Goal: Task Accomplishment & Management: Complete application form

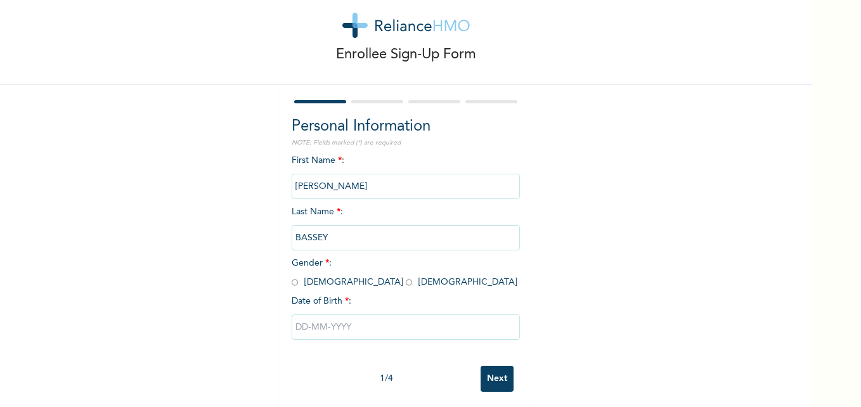
scroll to position [39, 0]
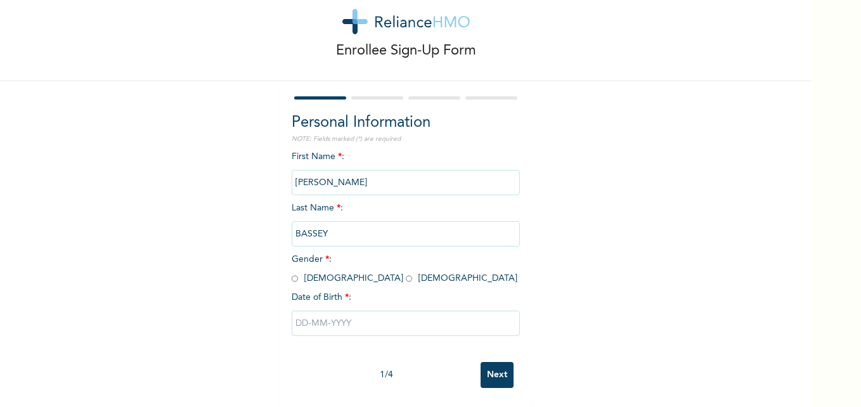
click at [406, 273] on input "radio" at bounding box center [409, 279] width 6 height 12
radio input "true"
click at [296, 312] on input "text" at bounding box center [406, 323] width 228 height 25
select select "8"
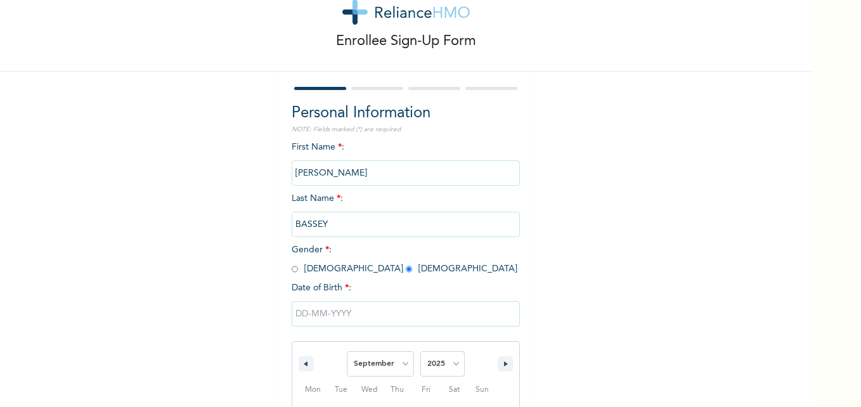
scroll to position [169, 0]
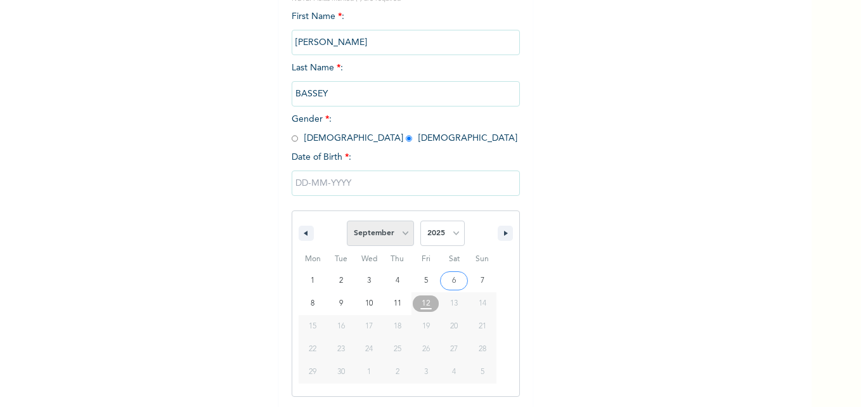
click at [389, 238] on select "January February March April May June July August September October November De…" at bounding box center [380, 233] width 67 height 25
click at [347, 221] on select "January February March April May June July August September October November De…" at bounding box center [380, 233] width 67 height 25
click at [424, 329] on span "19" at bounding box center [426, 326] width 8 height 23
click at [454, 239] on select "2025 2024 2023 2022 2021 2020 2019 2018 2017 2016 2015 2014 2013 2012 2011 2010…" at bounding box center [443, 233] width 44 height 25
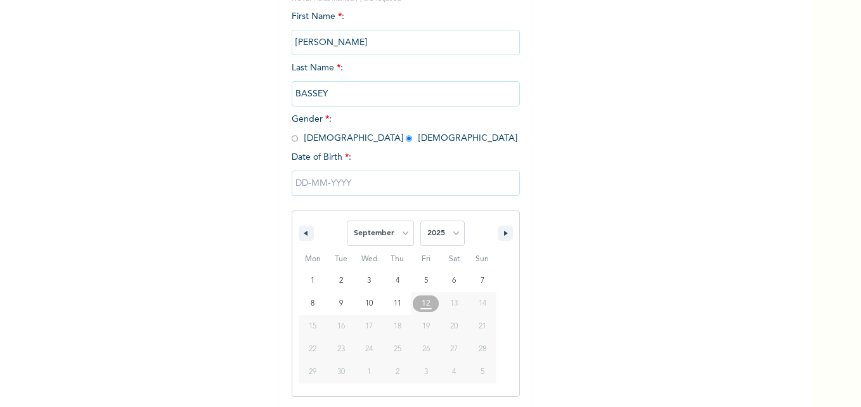
select select "1980"
click at [421, 221] on select "2025 2024 2023 2022 2021 2020 2019 2018 2017 2016 2015 2014 2013 2012 2011 2010…" at bounding box center [443, 233] width 44 height 25
type input "[DATE]"
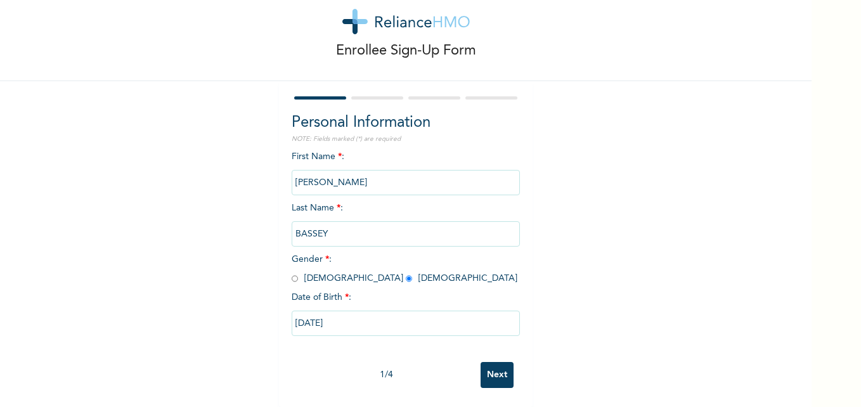
click at [494, 367] on input "Next" at bounding box center [497, 375] width 33 height 26
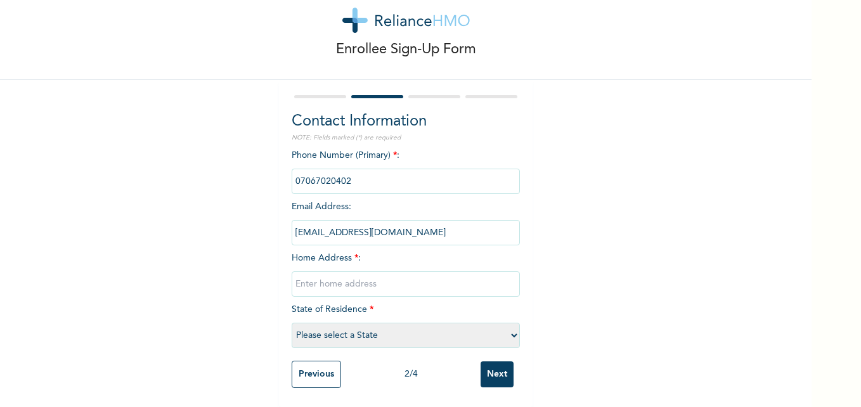
click at [320, 275] on input "text" at bounding box center [406, 283] width 228 height 25
type input "NO 17 [PERSON_NAME]"
click at [514, 330] on select "Please select a State [PERSON_NAME] (FCT) [PERSON_NAME] Ibom [GEOGRAPHIC_DATA] …" at bounding box center [406, 335] width 228 height 25
select select "9"
click at [292, 323] on select "Please select a State [PERSON_NAME] (FCT) [PERSON_NAME] Ibom [GEOGRAPHIC_DATA] …" at bounding box center [406, 335] width 228 height 25
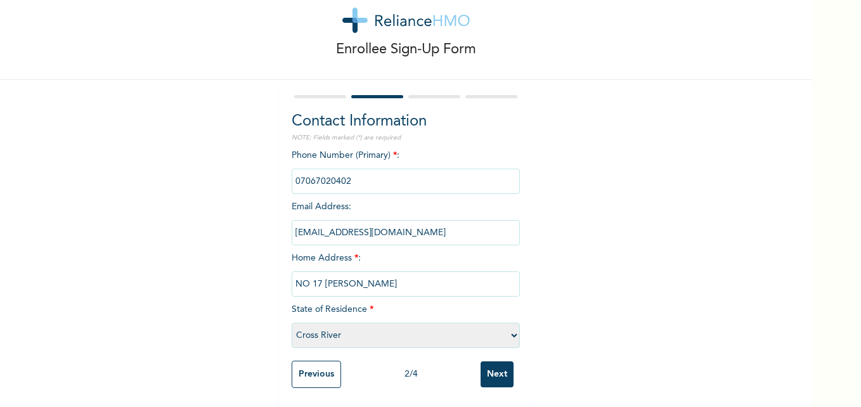
click at [493, 370] on input "Next" at bounding box center [497, 375] width 33 height 26
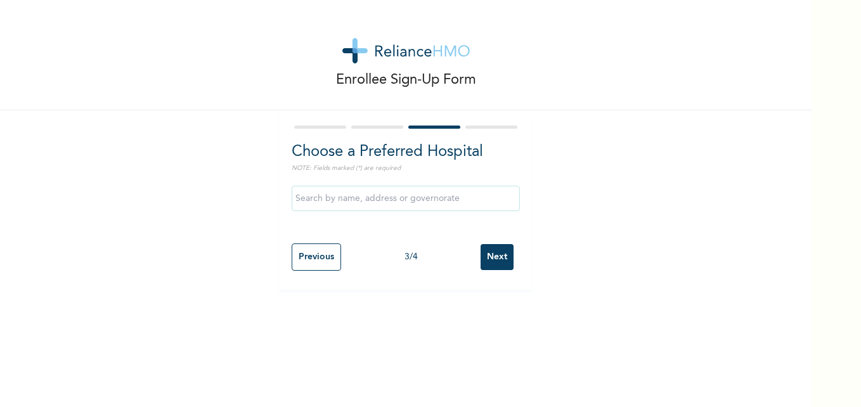
scroll to position [0, 0]
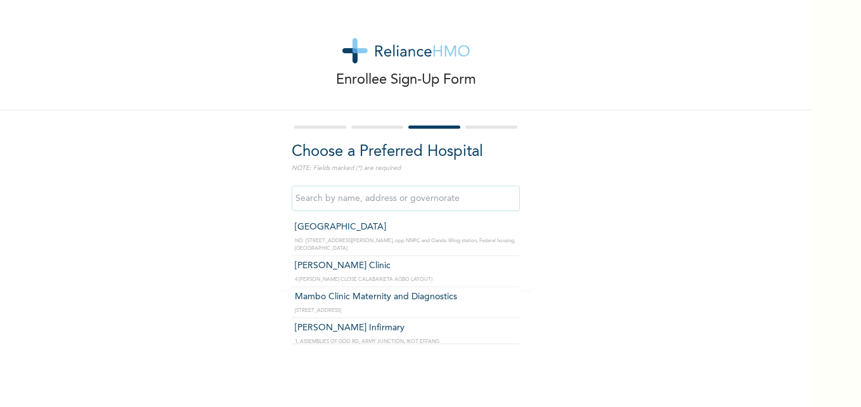
click at [467, 197] on input "text" at bounding box center [406, 198] width 228 height 25
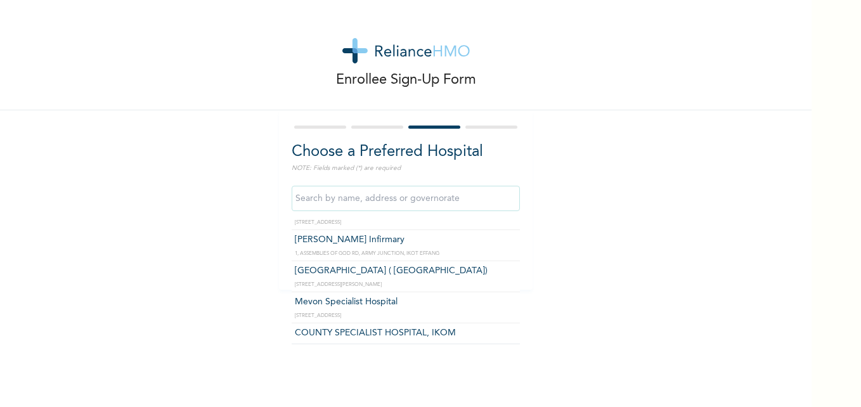
scroll to position [63, 0]
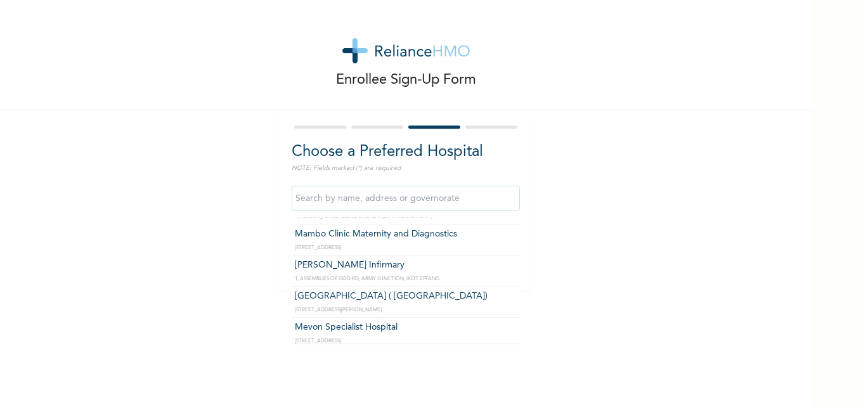
type input "[PERSON_NAME] Infirmary"
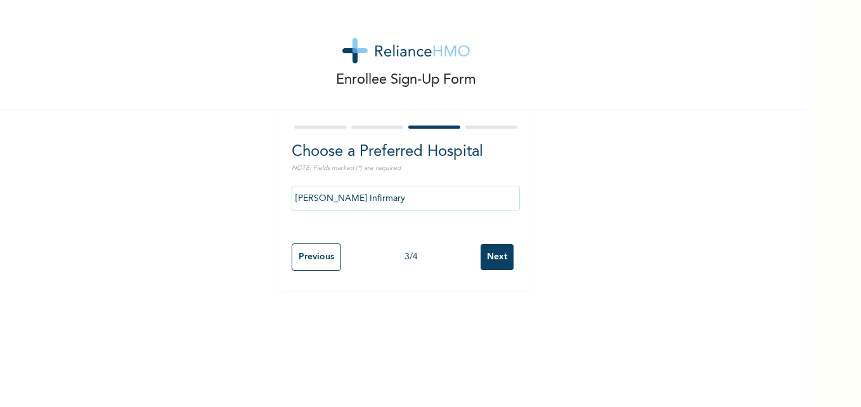
click at [488, 252] on input "Next" at bounding box center [497, 257] width 33 height 26
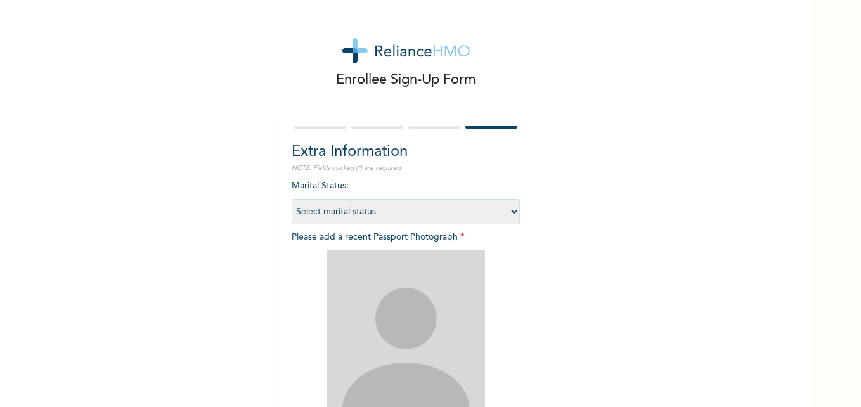
click at [508, 211] on select "Select marital status [DEMOGRAPHIC_DATA] Married [DEMOGRAPHIC_DATA] Widow/[DEMO…" at bounding box center [406, 211] width 228 height 25
select select "2"
click at [292, 199] on select "Select marital status [DEMOGRAPHIC_DATA] Married [DEMOGRAPHIC_DATA] Widow/[DEMO…" at bounding box center [406, 211] width 228 height 25
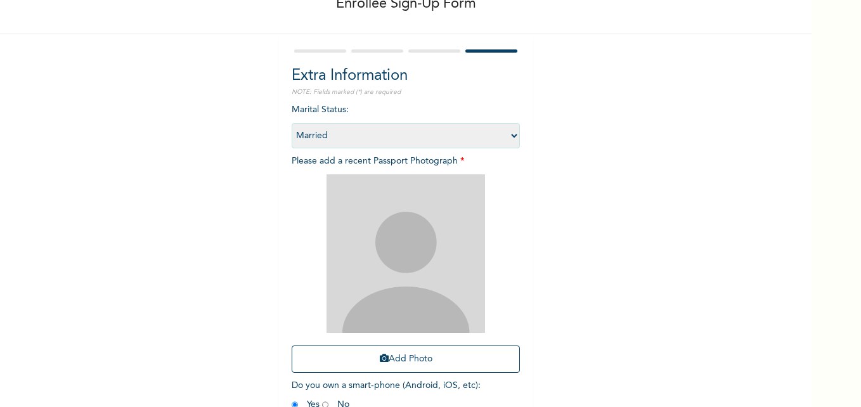
scroll to position [101, 0]
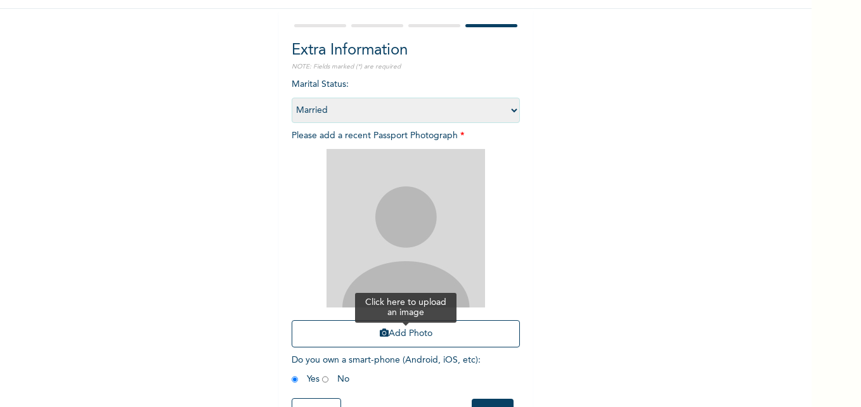
click at [424, 334] on button "Add Photo" at bounding box center [406, 333] width 228 height 27
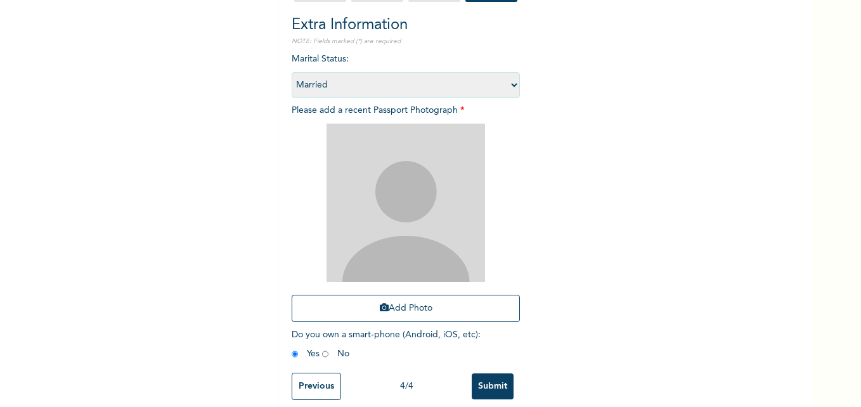
scroll to position [148, 0]
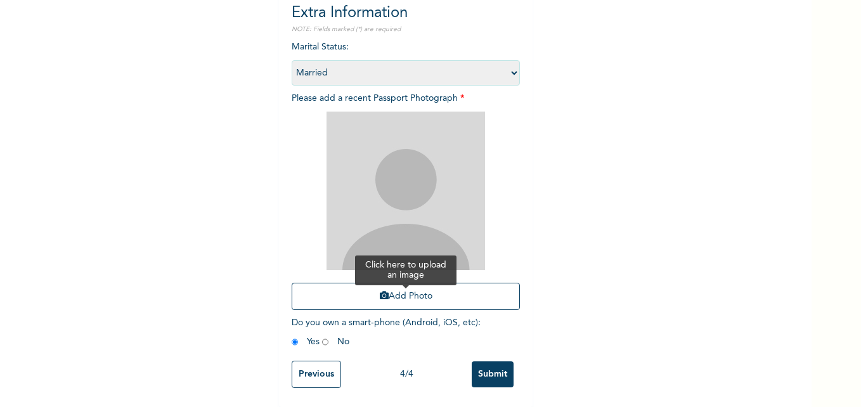
click at [397, 284] on button "Add Photo" at bounding box center [406, 296] width 228 height 27
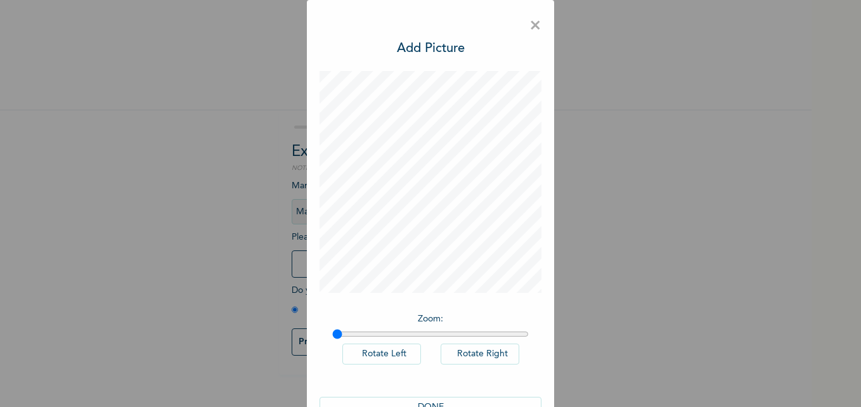
scroll to position [0, 0]
click at [441, 398] on button "DONE" at bounding box center [431, 407] width 222 height 21
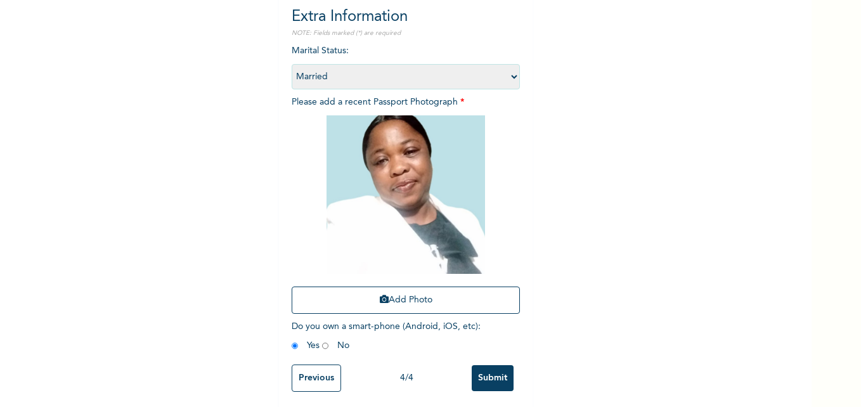
scroll to position [148, 0]
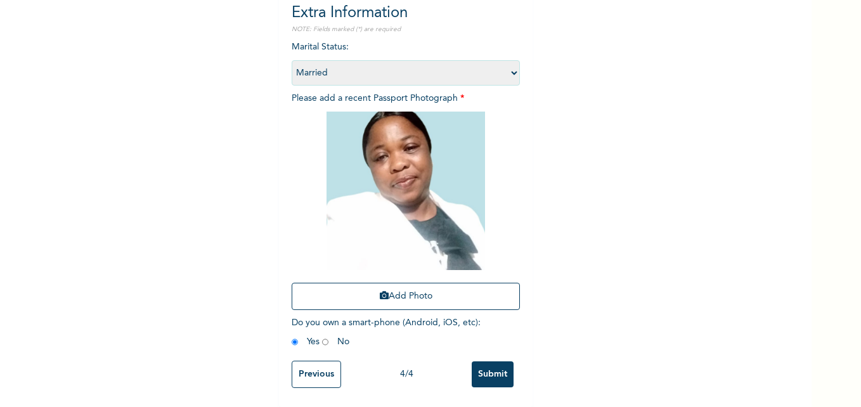
click at [314, 361] on input "Previous" at bounding box center [316, 374] width 49 height 27
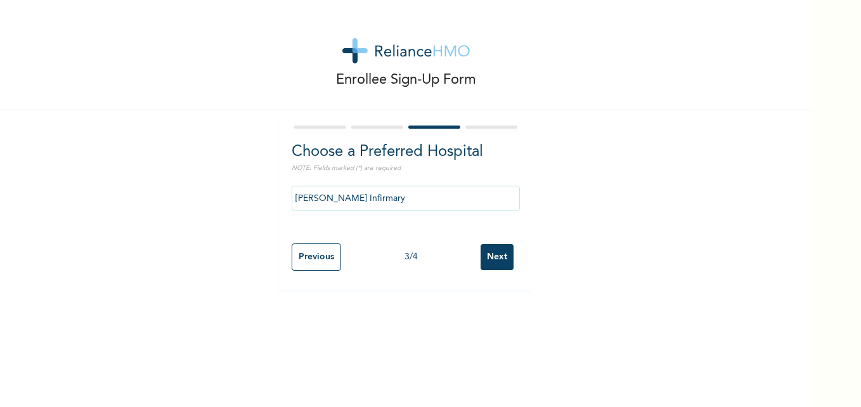
click at [481, 270] on input "Next" at bounding box center [497, 257] width 33 height 26
select select "2"
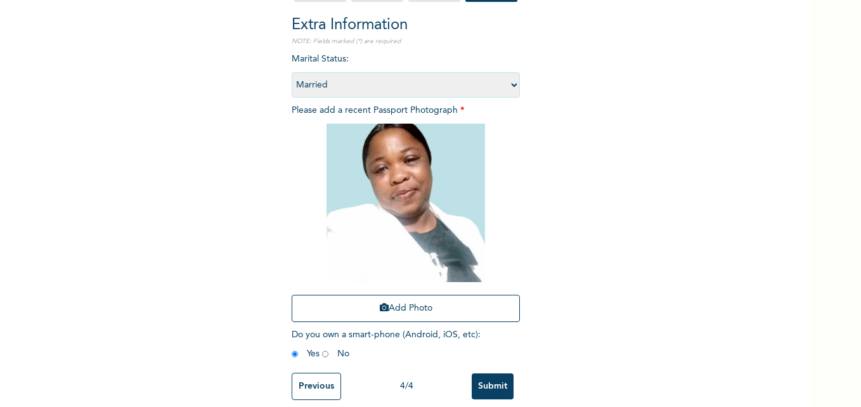
scroll to position [148, 0]
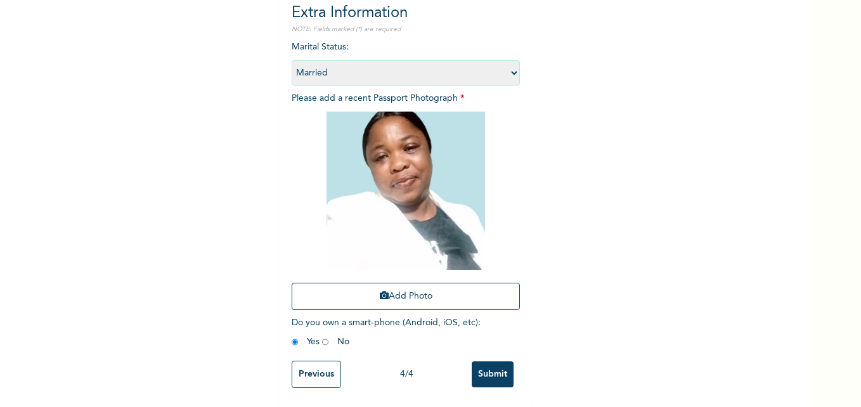
click at [495, 364] on input "Submit" at bounding box center [493, 375] width 42 height 26
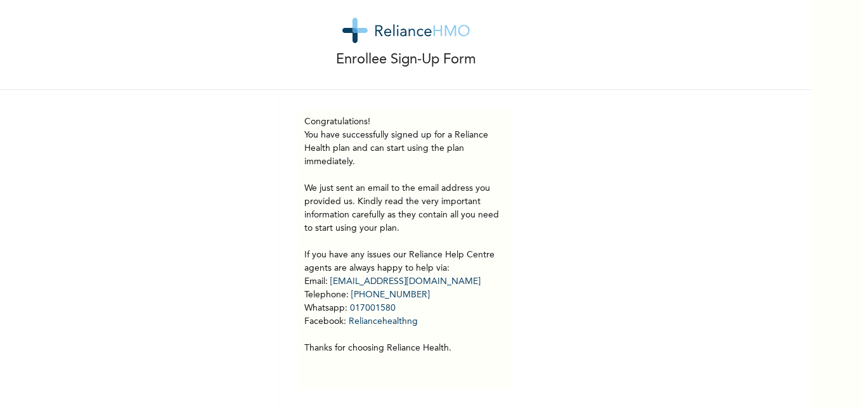
scroll to position [30, 0]
